Goal: Task Accomplishment & Management: Manage account settings

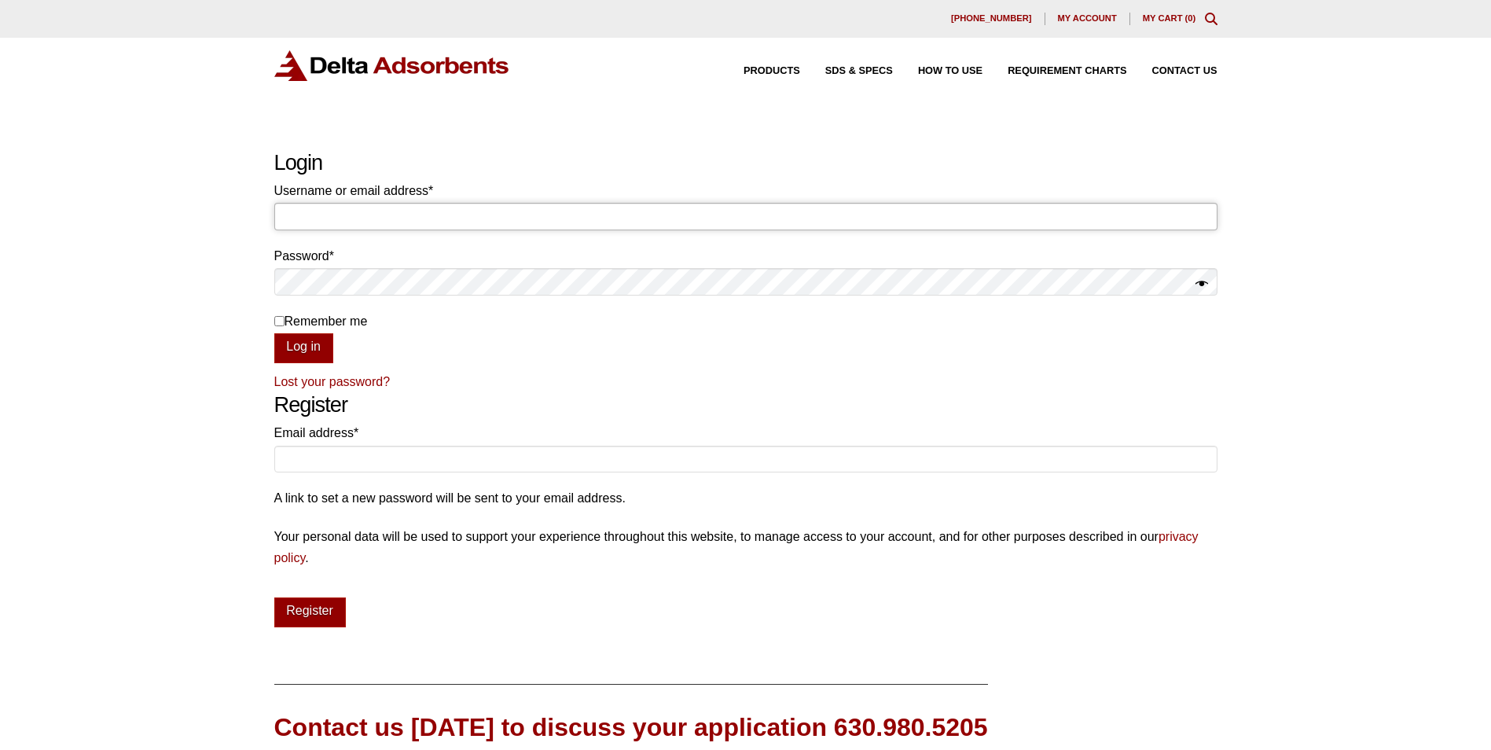
click at [309, 220] on input "Username or email address * Required" at bounding box center [745, 216] width 943 height 27
paste input "[EMAIL_ADDRESS][DOMAIN_NAME]"
type input "[EMAIL_ADDRESS][DOMAIN_NAME]"
click at [1199, 285] on button "Show password" at bounding box center [1202, 285] width 13 height 22
click at [299, 347] on button "Log in" at bounding box center [303, 348] width 59 height 30
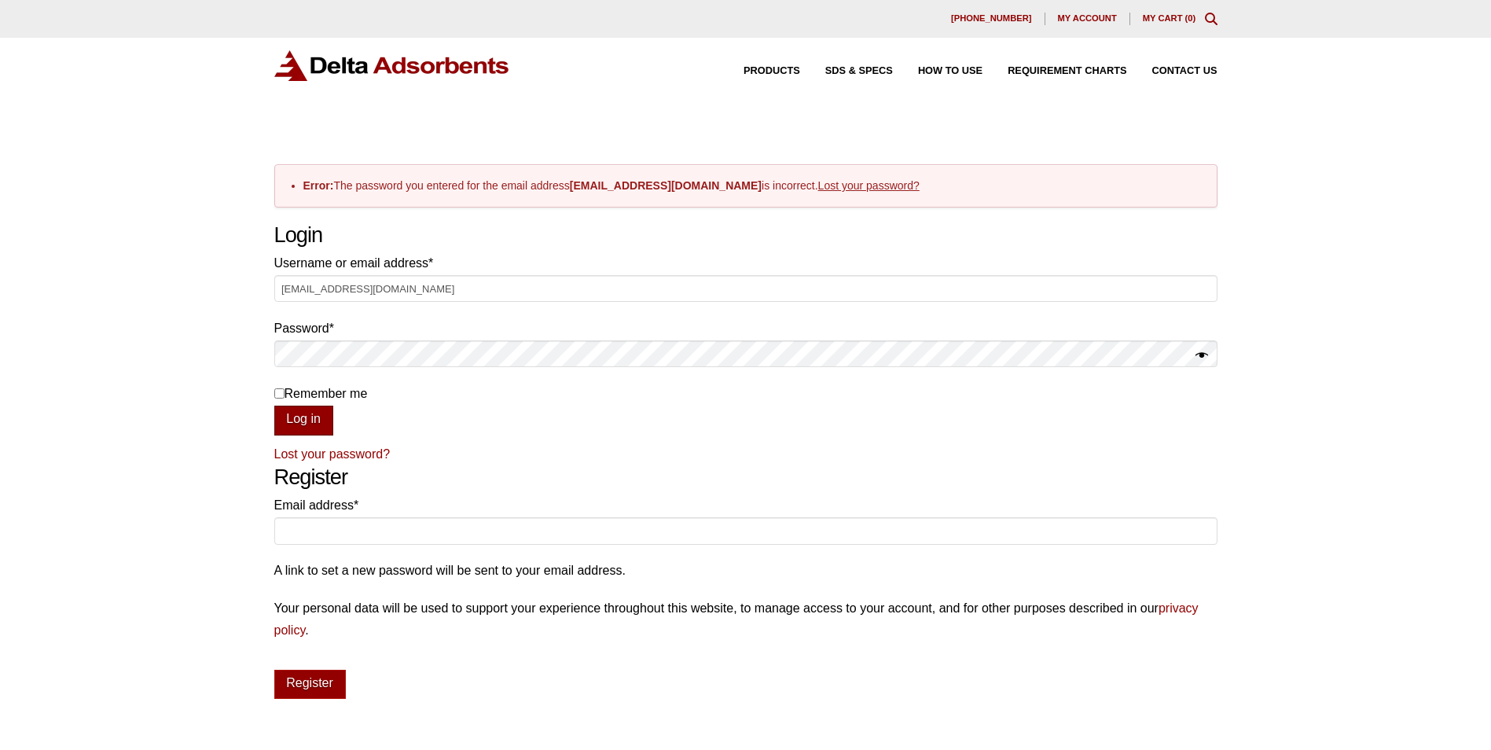
click at [300, 421] on button "Log in" at bounding box center [303, 421] width 59 height 30
drag, startPoint x: 403, startPoint y: 286, endPoint x: 179, endPoint y: 283, distance: 224.0
click at [179, 283] on div "Our website has detected that you are using an outdated browser that will preve…" at bounding box center [745, 539] width 1491 height 1078
paste input "FSUBiology"
type input "FSUBiology"
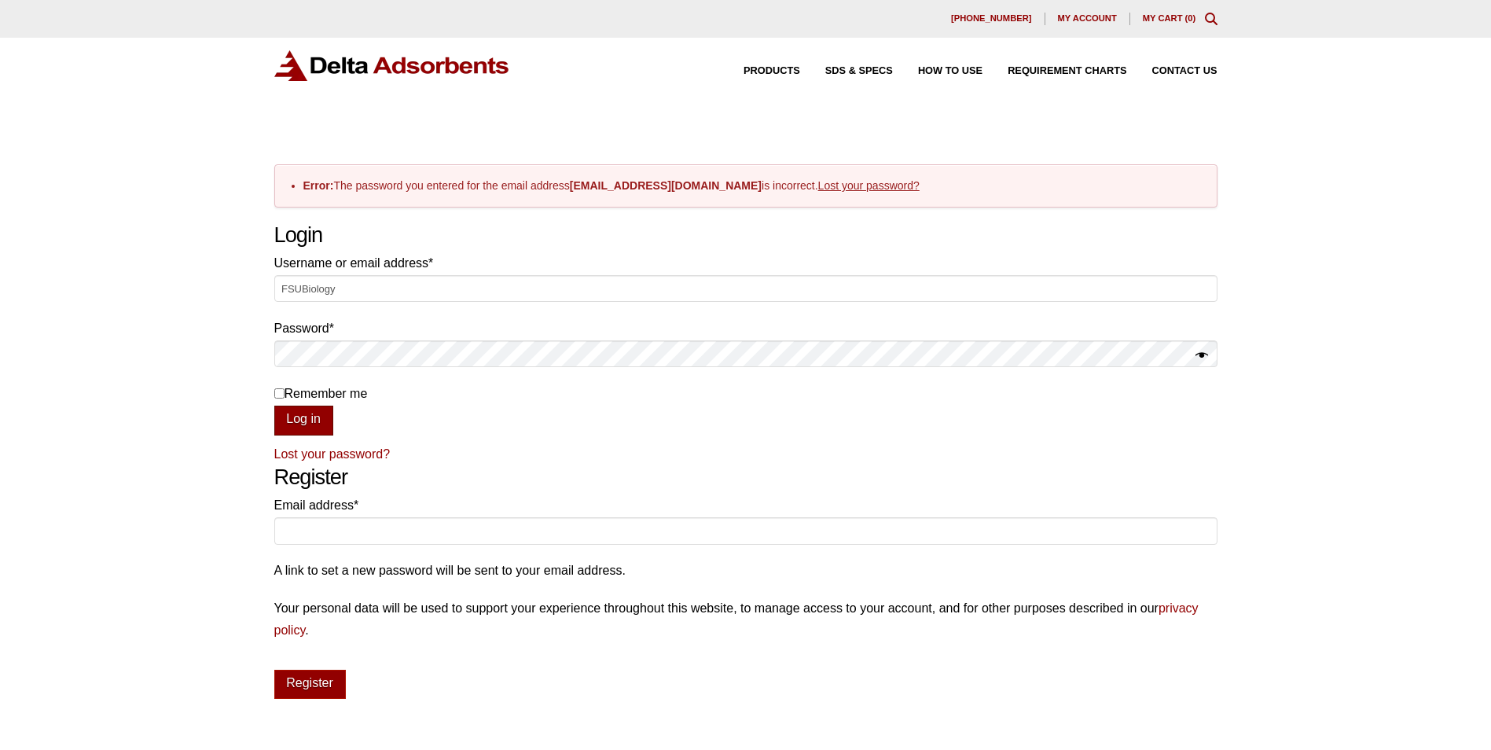
click at [288, 414] on button "Log in" at bounding box center [303, 421] width 59 height 30
drag, startPoint x: 351, startPoint y: 283, endPoint x: 194, endPoint y: 286, distance: 157.2
click at [278, 284] on input "FSUBiology" at bounding box center [745, 288] width 943 height 27
type input "[EMAIL_ADDRESS][DOMAIN_NAME]"
click at [337, 453] on link "Lost your password?" at bounding box center [332, 453] width 116 height 13
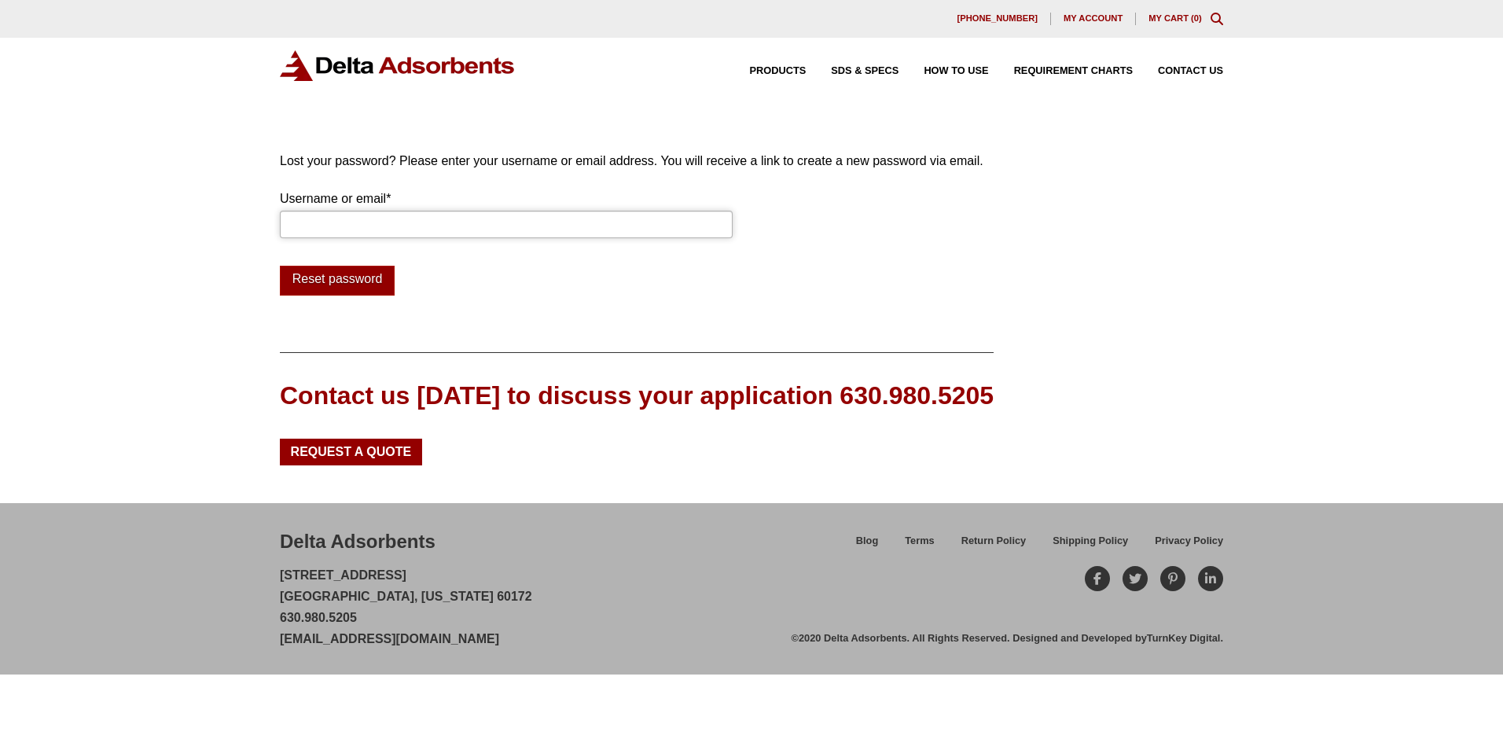
click at [346, 230] on input "Username or email * Required" at bounding box center [506, 224] width 453 height 27
type input "[EMAIL_ADDRESS][DOMAIN_NAME]"
click at [347, 279] on button "Reset password" at bounding box center [337, 281] width 115 height 30
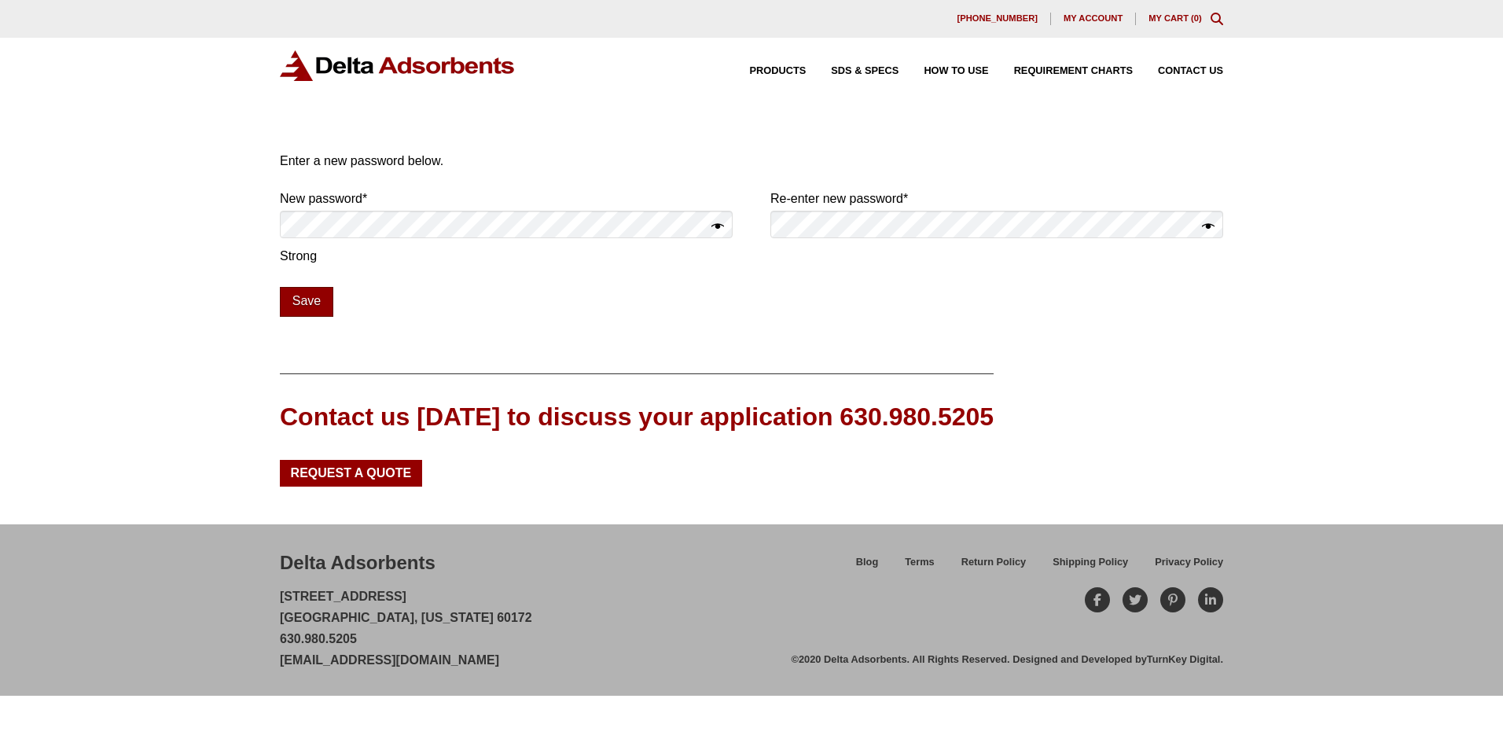
click at [315, 295] on button "Save" at bounding box center [306, 302] width 53 height 30
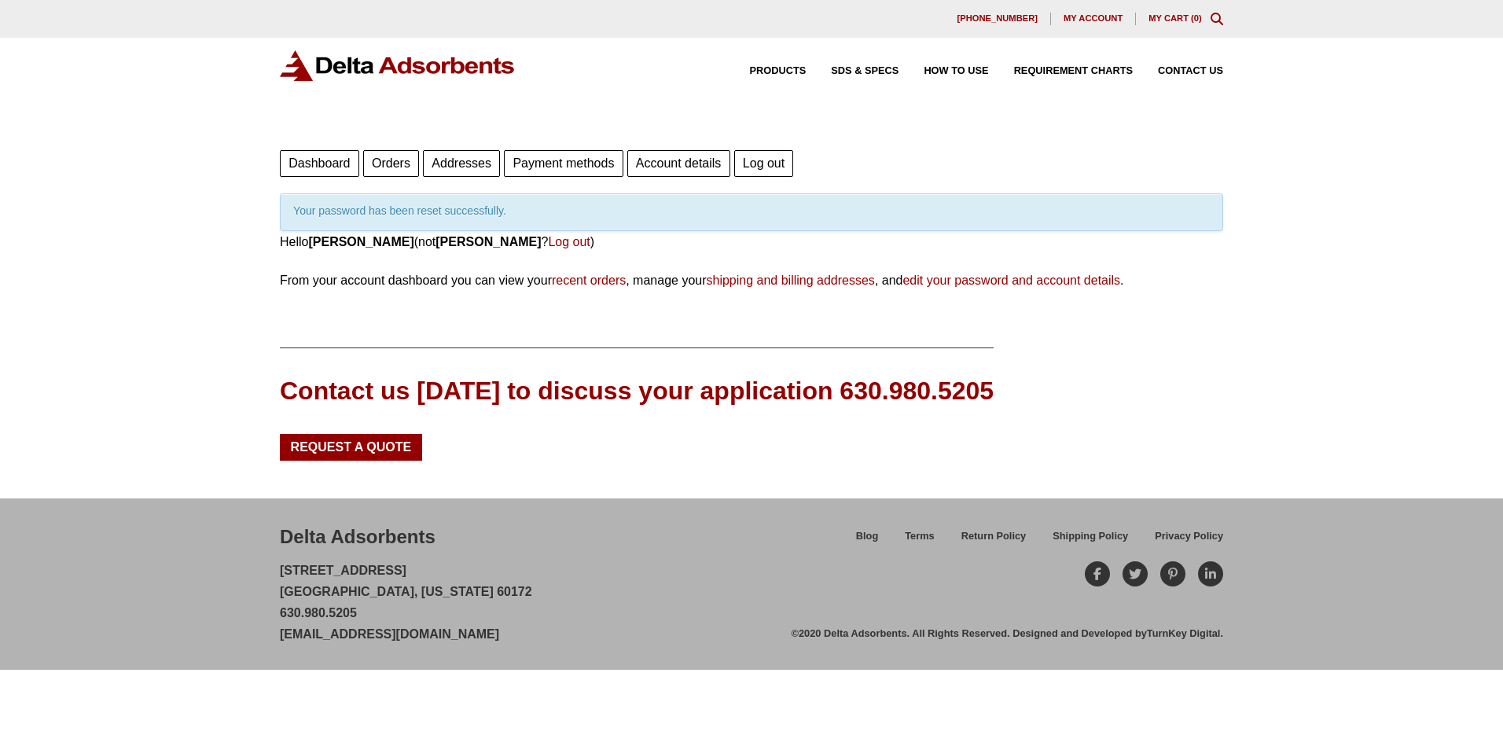
click at [1105, 21] on span "My account" at bounding box center [1092, 18] width 59 height 9
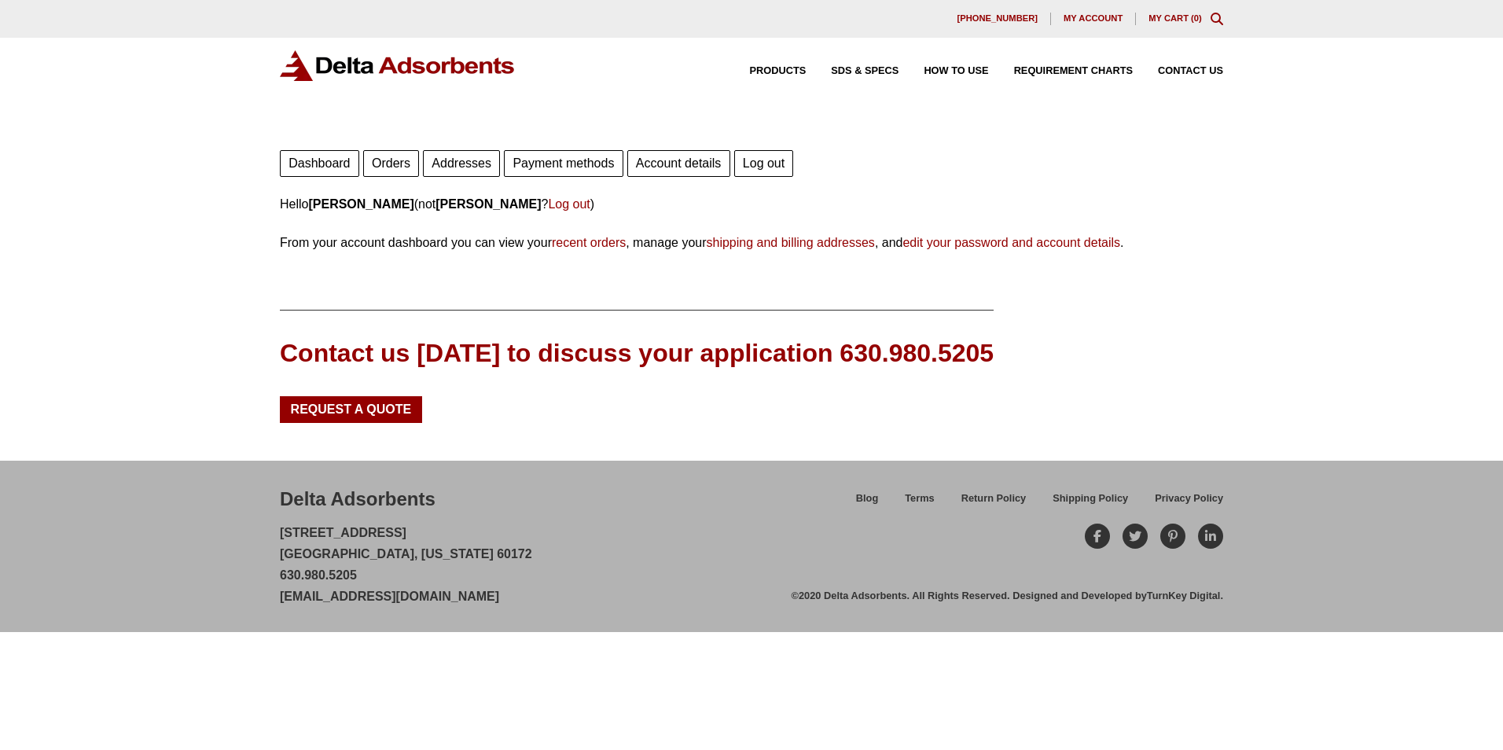
click at [597, 245] on link "recent orders" at bounding box center [589, 242] width 74 height 13
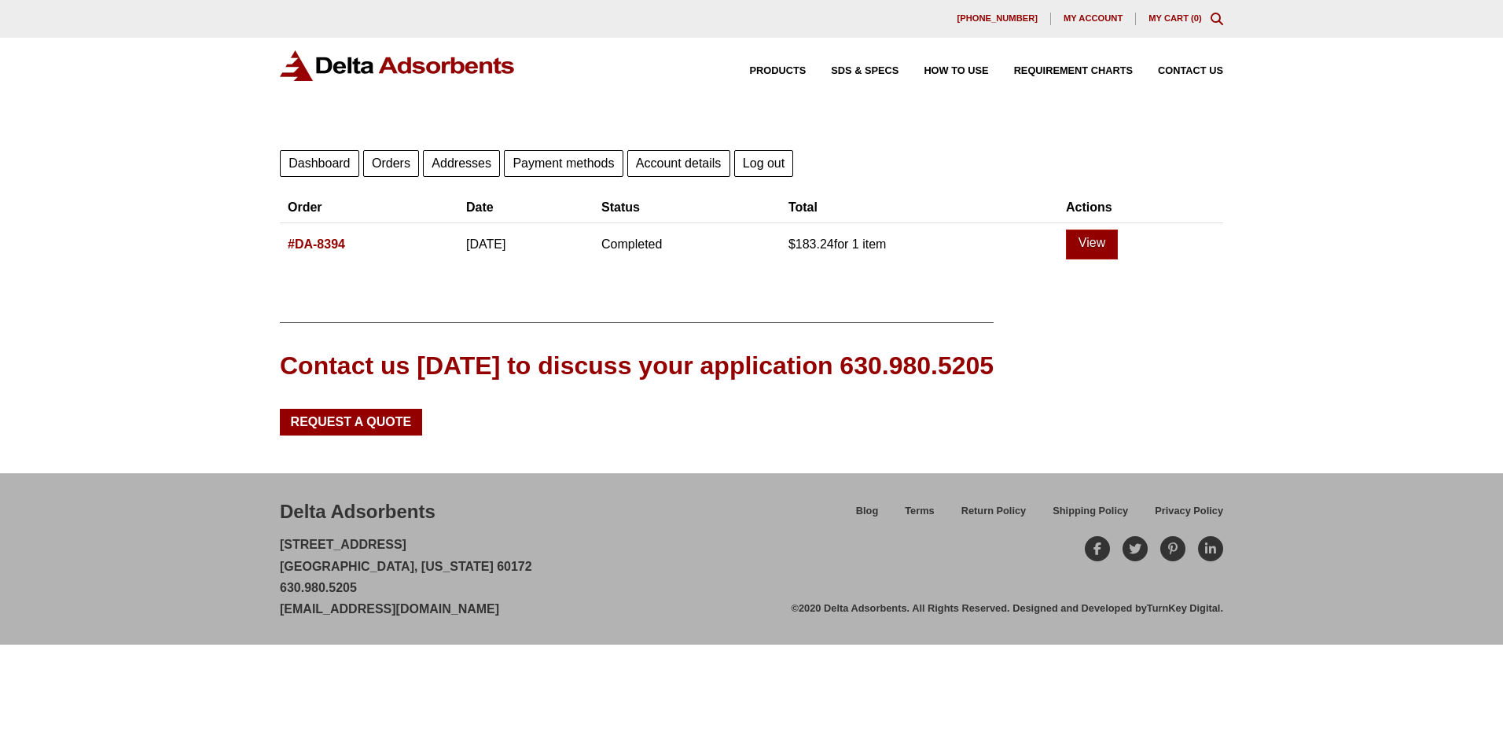
click at [1080, 19] on span "My account" at bounding box center [1092, 18] width 59 height 9
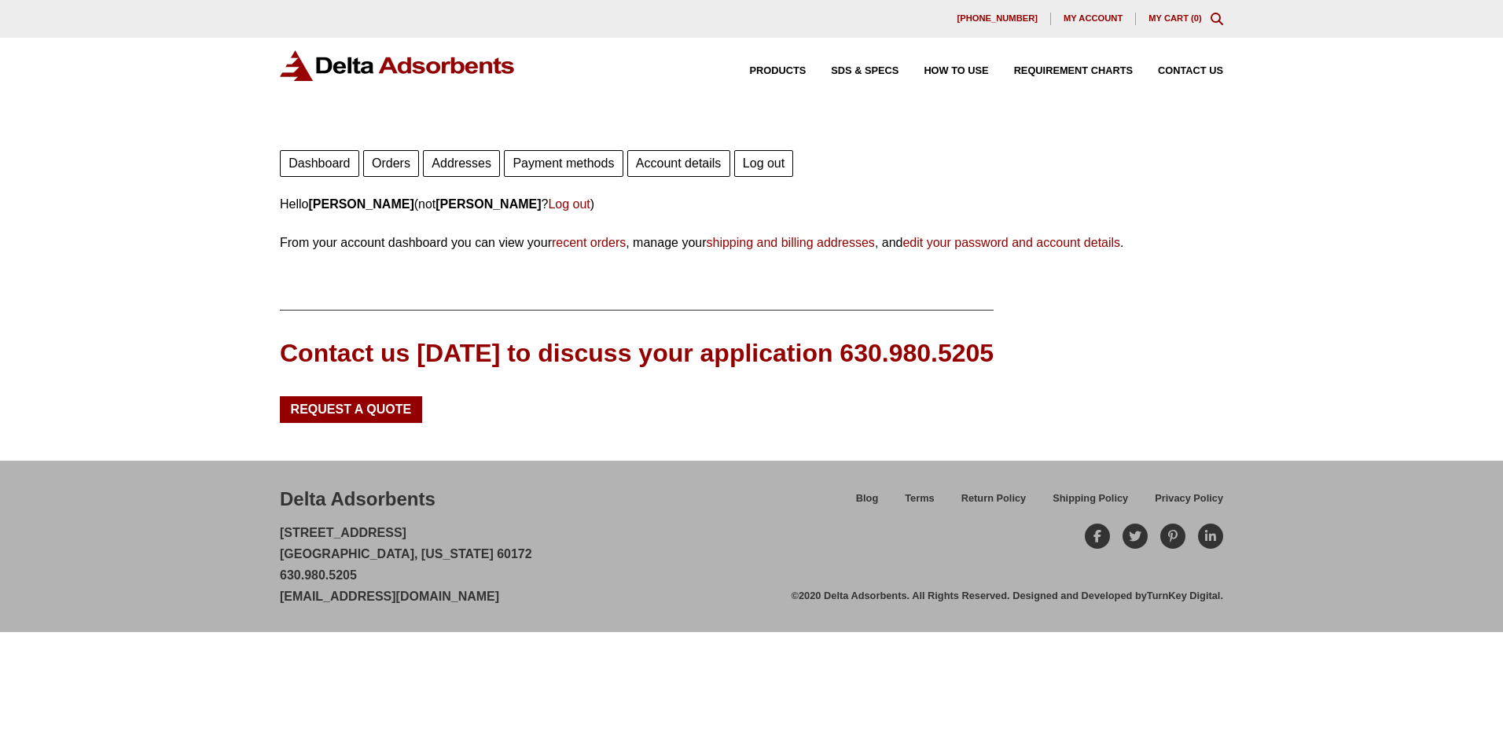
click at [671, 160] on link "Account details" at bounding box center [678, 163] width 103 height 27
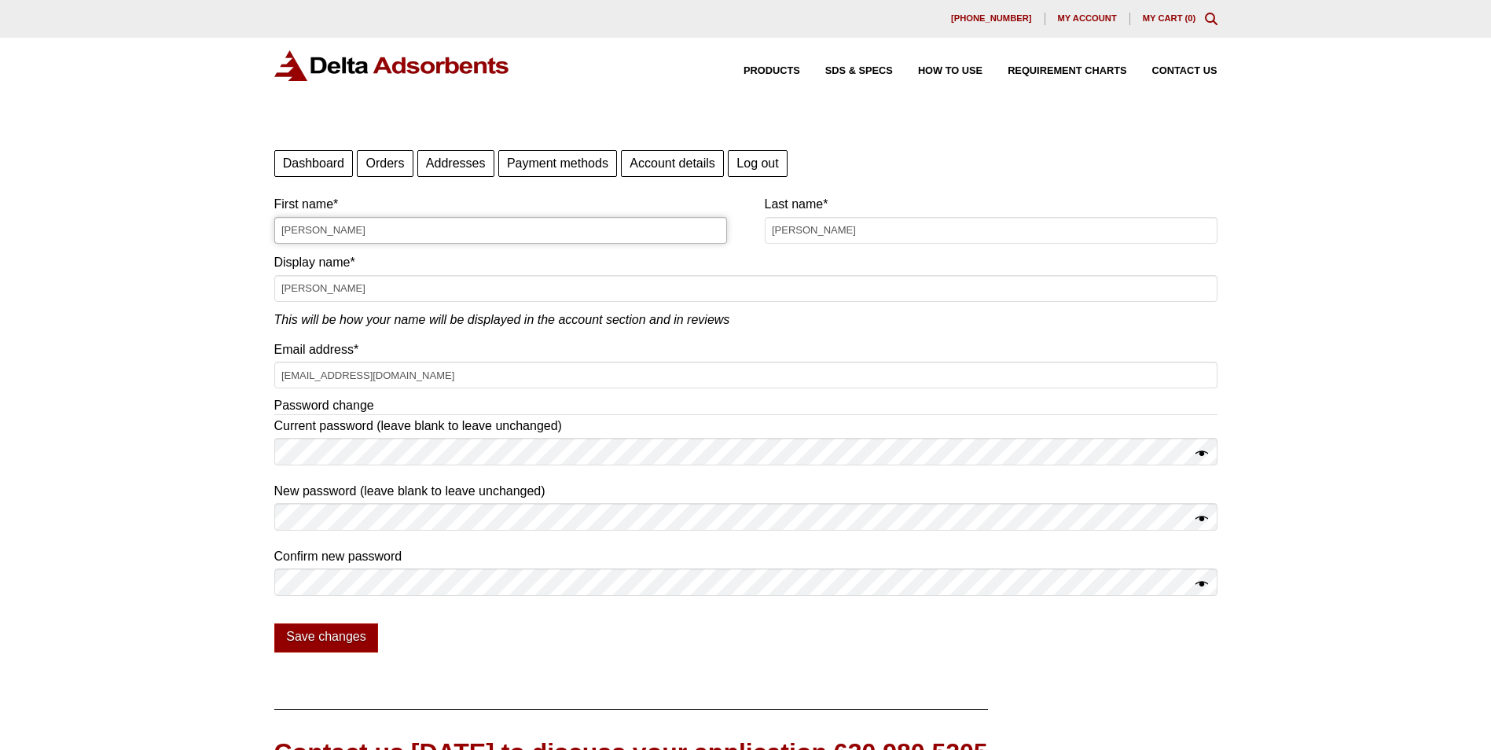
drag, startPoint x: 315, startPoint y: 230, endPoint x: 208, endPoint y: 233, distance: 107.0
click at [208, 233] on div "Our website has detected that you are using an outdated browser that will preve…" at bounding box center [745, 516] width 1491 height 1032
click at [105, 419] on div "Our website has detected that you are using an outdated browser that will preve…" at bounding box center [745, 516] width 1491 height 1032
drag, startPoint x: 105, startPoint y: 419, endPoint x: 177, endPoint y: 419, distance: 71.5
click at [177, 419] on div "Our website has detected that you are using an outdated browser that will preve…" at bounding box center [745, 516] width 1491 height 1032
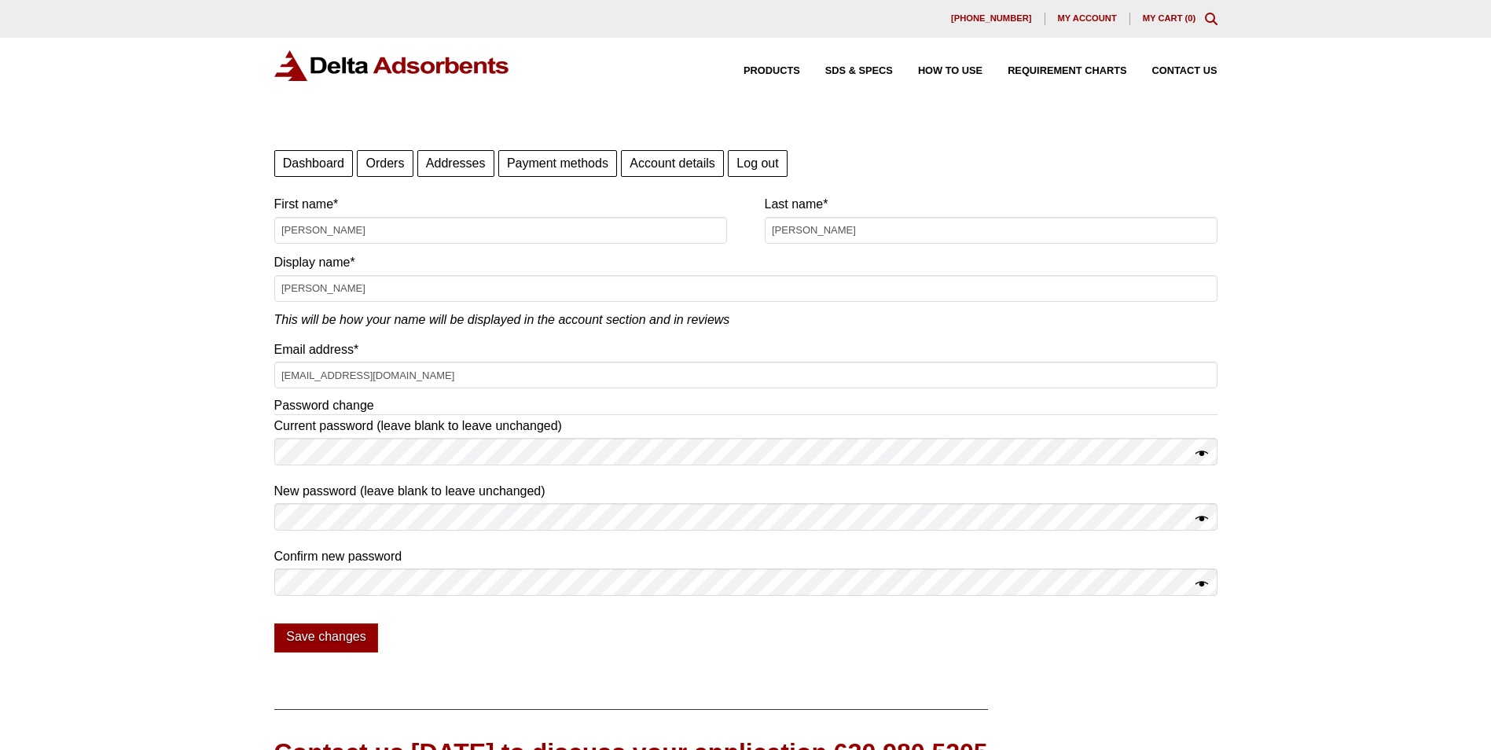
click at [395, 152] on link "Orders" at bounding box center [385, 163] width 56 height 27
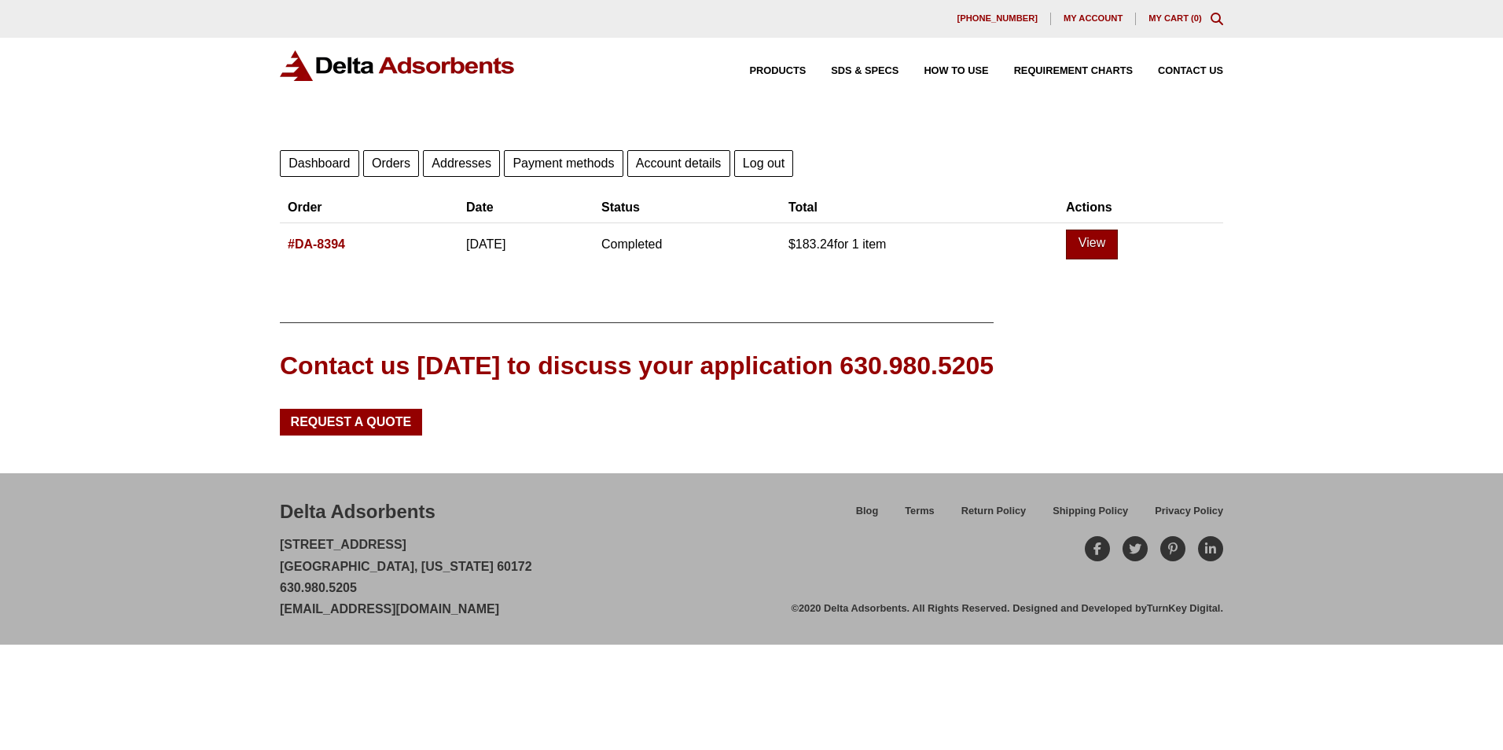
click at [1100, 250] on link "View" at bounding box center [1092, 245] width 52 height 30
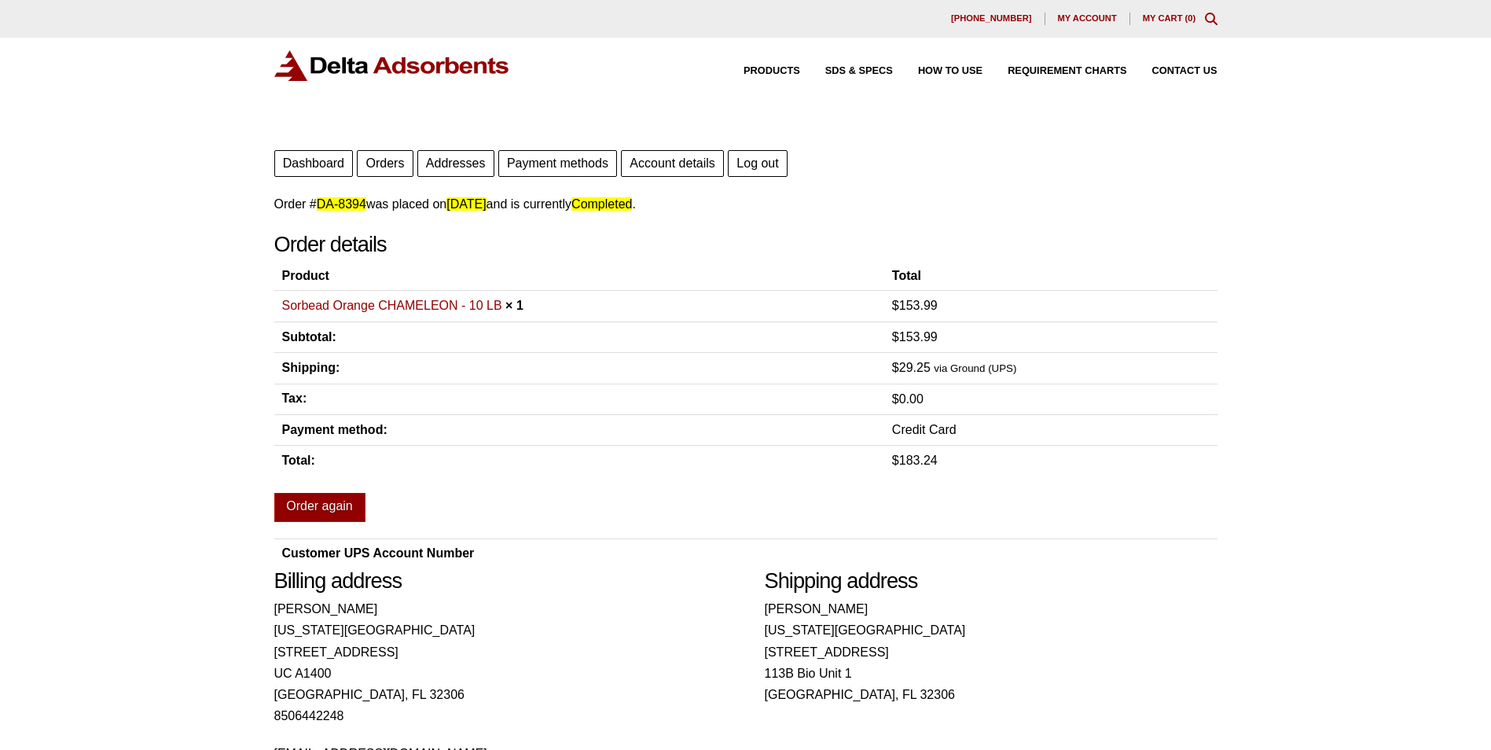
click at [1041, 193] on div "Dashboard Orders Addresses Payment methods Account details Log out Order # DA-8…" at bounding box center [745, 357] width 943 height 422
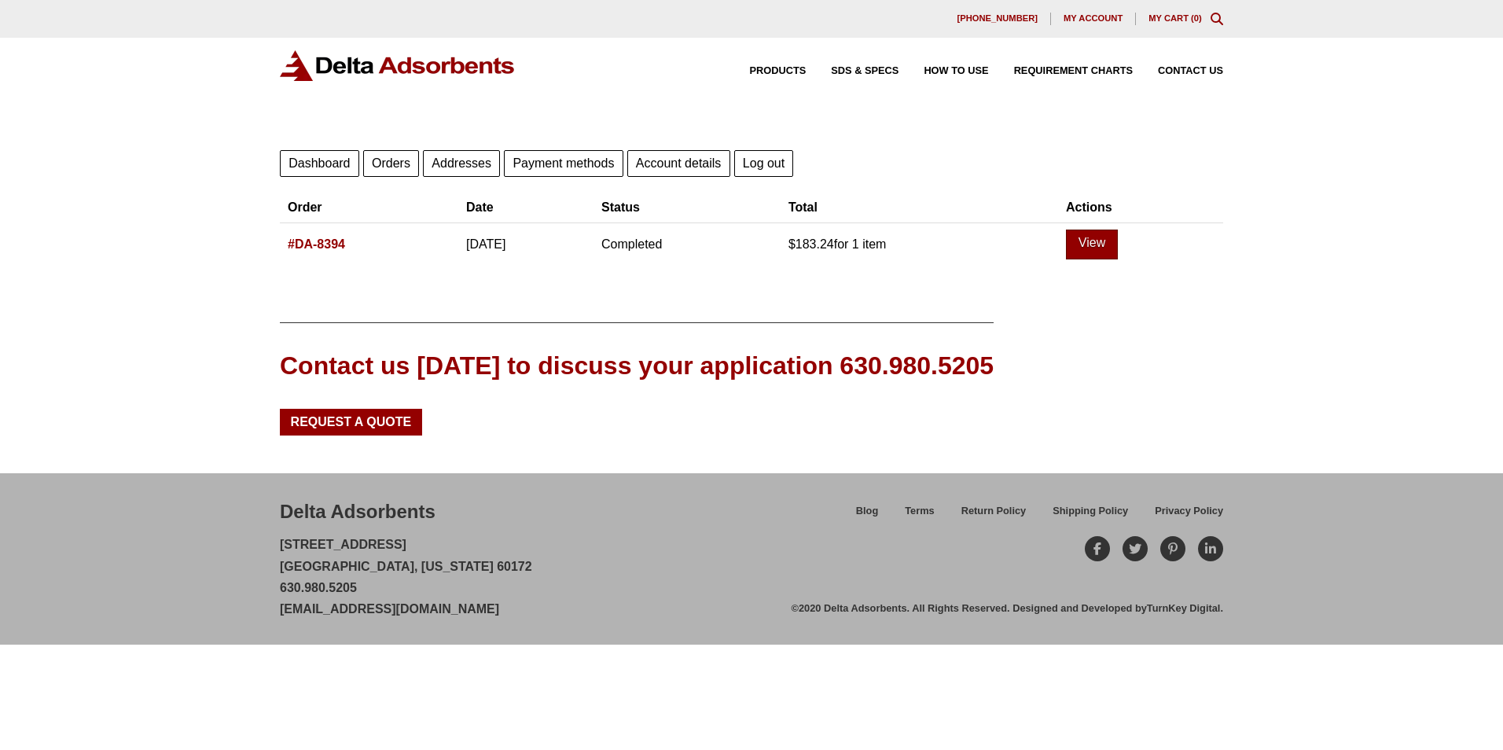
click at [1118, 249] on link "View" at bounding box center [1092, 245] width 52 height 30
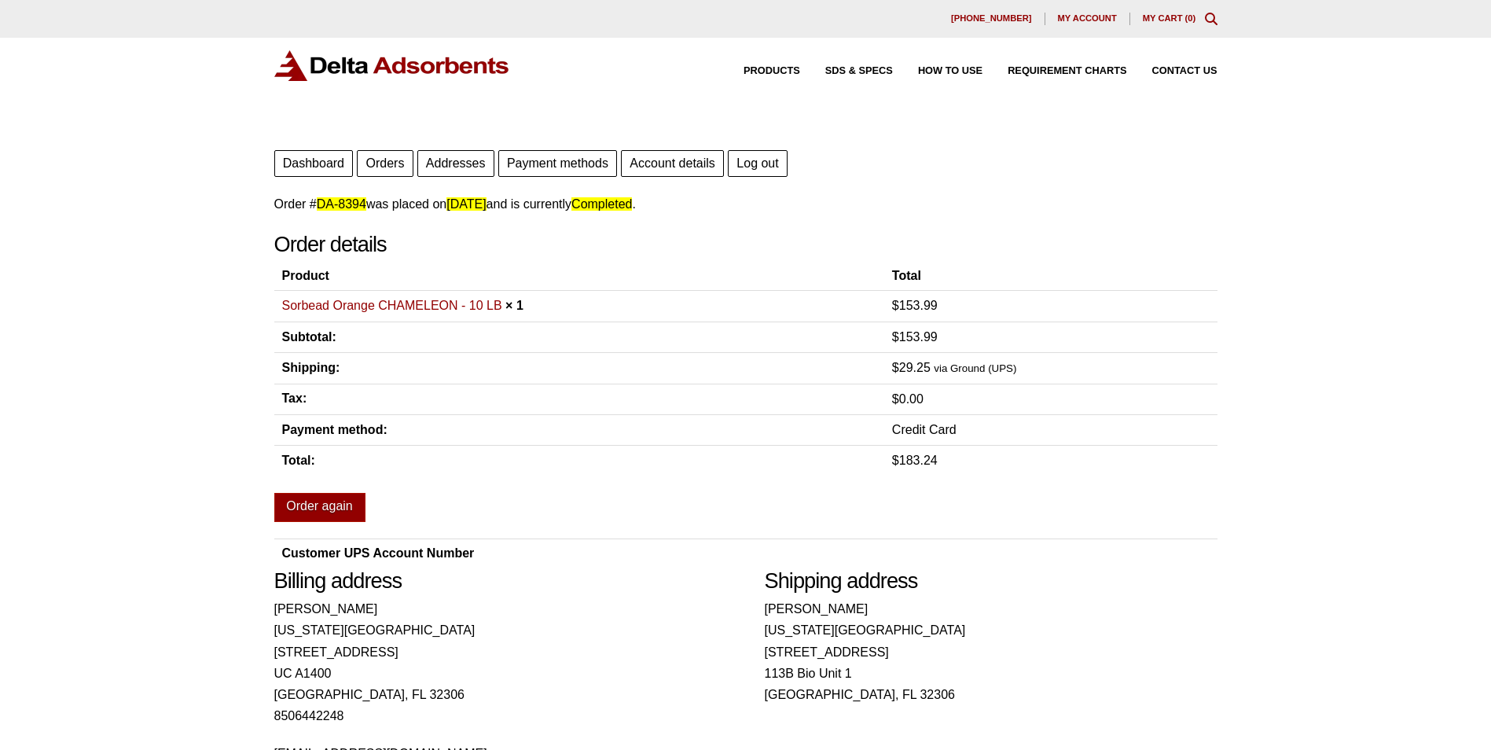
click at [39, 308] on div "Our website has detected that you are using an outdated browser that will preve…" at bounding box center [745, 572] width 1491 height 1144
click at [376, 161] on link "Orders" at bounding box center [385, 163] width 56 height 27
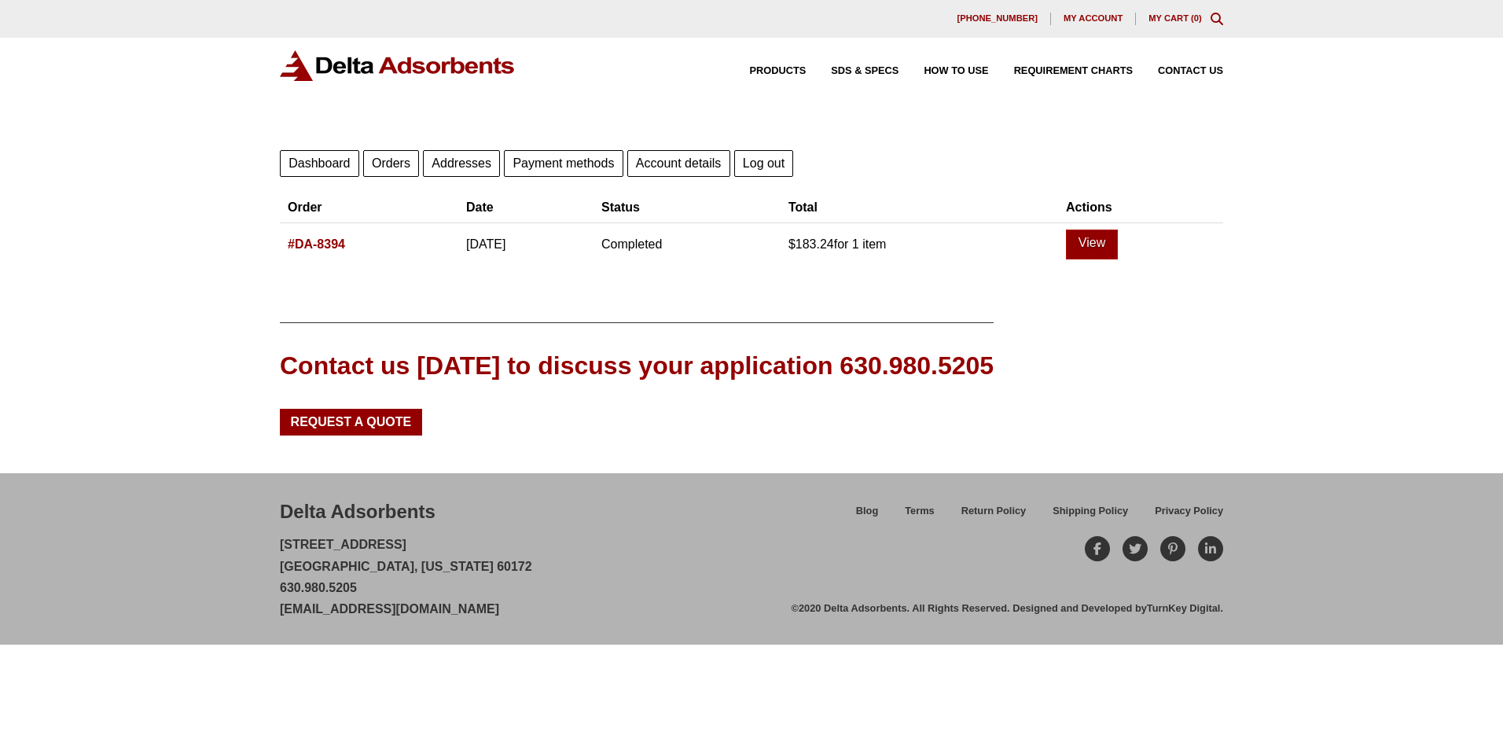
click at [321, 244] on link "#DA-8394" at bounding box center [316, 243] width 57 height 13
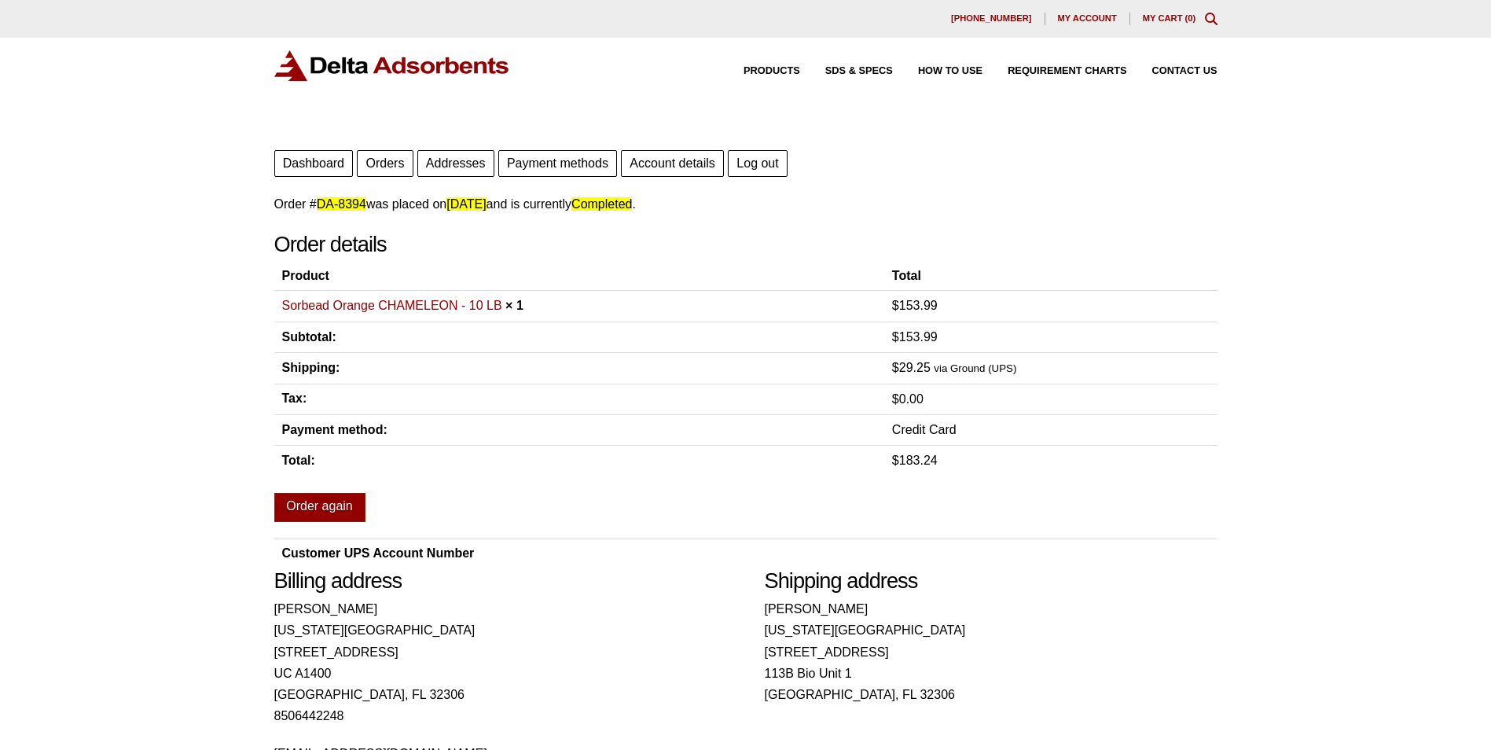
click at [223, 168] on div "Our website has detected that you are using an outdated browser that will preve…" at bounding box center [745, 572] width 1491 height 1144
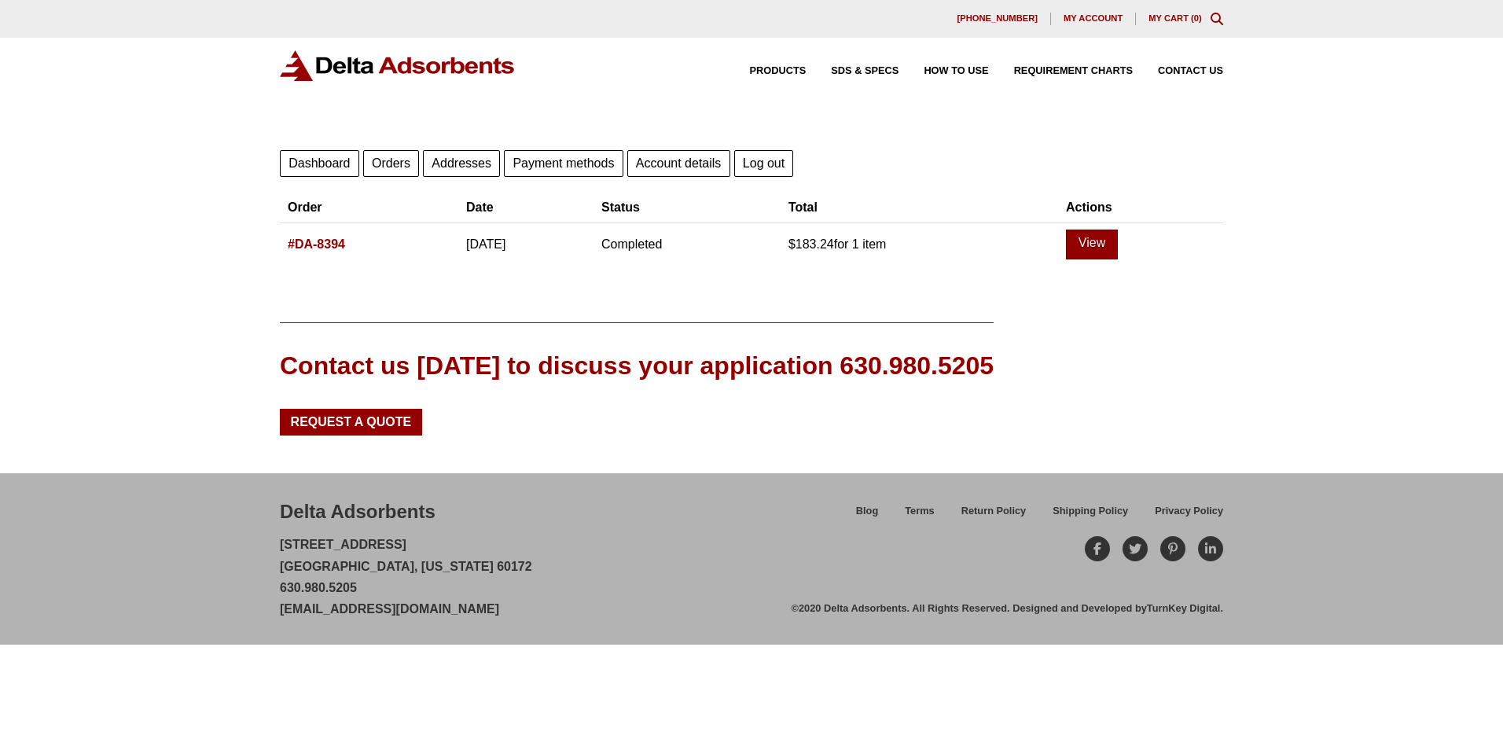
click at [1115, 245] on link "View" at bounding box center [1092, 245] width 52 height 30
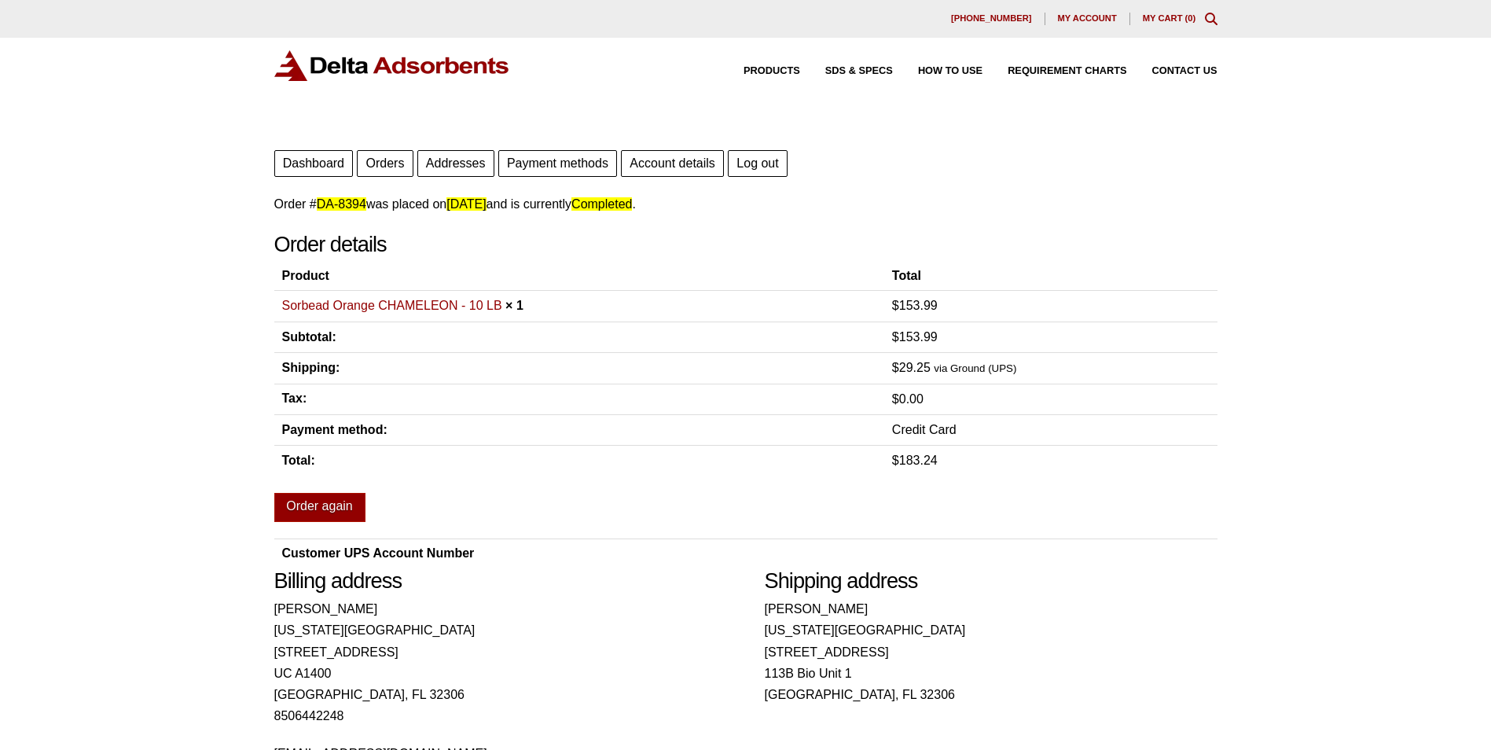
click at [1306, 111] on div "Products SDS & SPECS How to Use Requirement Charts Contact Us" at bounding box center [745, 78] width 1491 height 81
